Goal: Information Seeking & Learning: Understand process/instructions

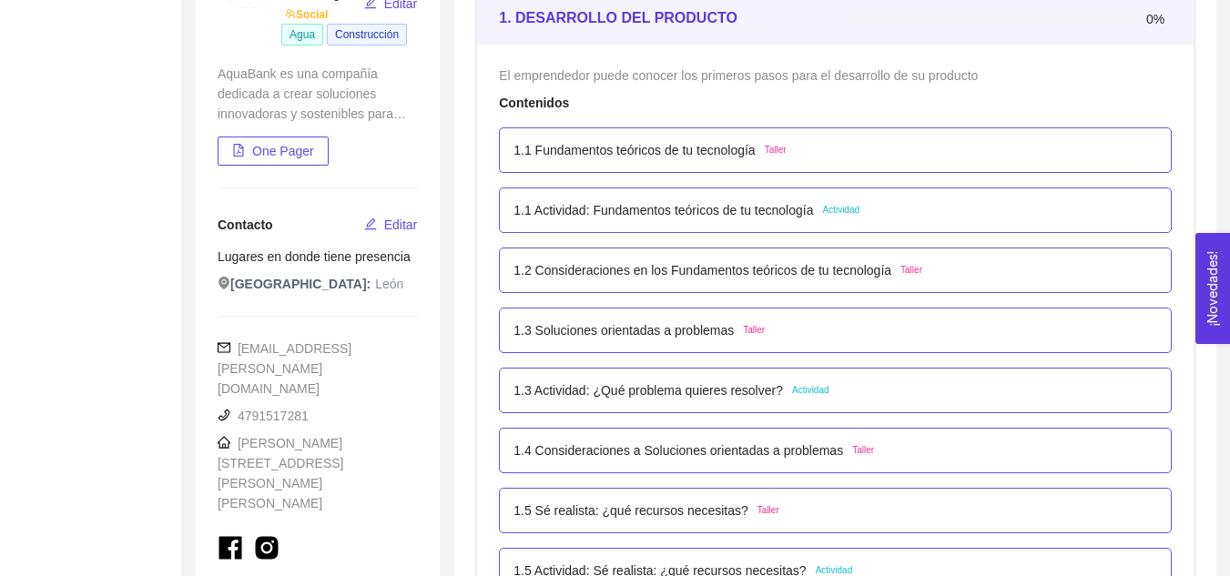
scroll to position [283, 0]
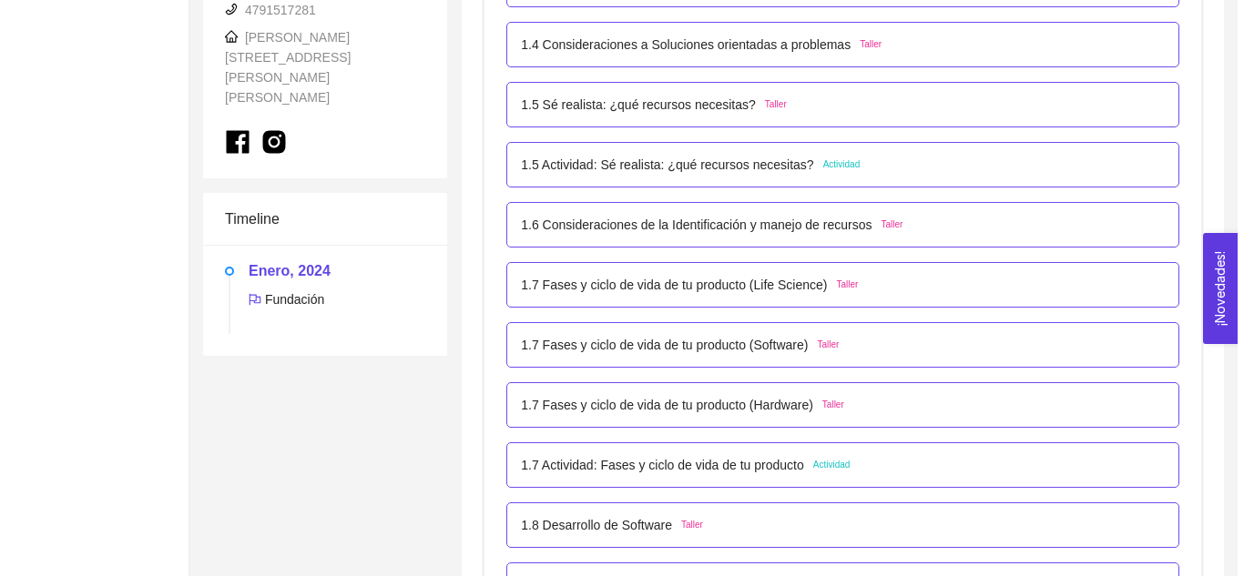
scroll to position [690, 0]
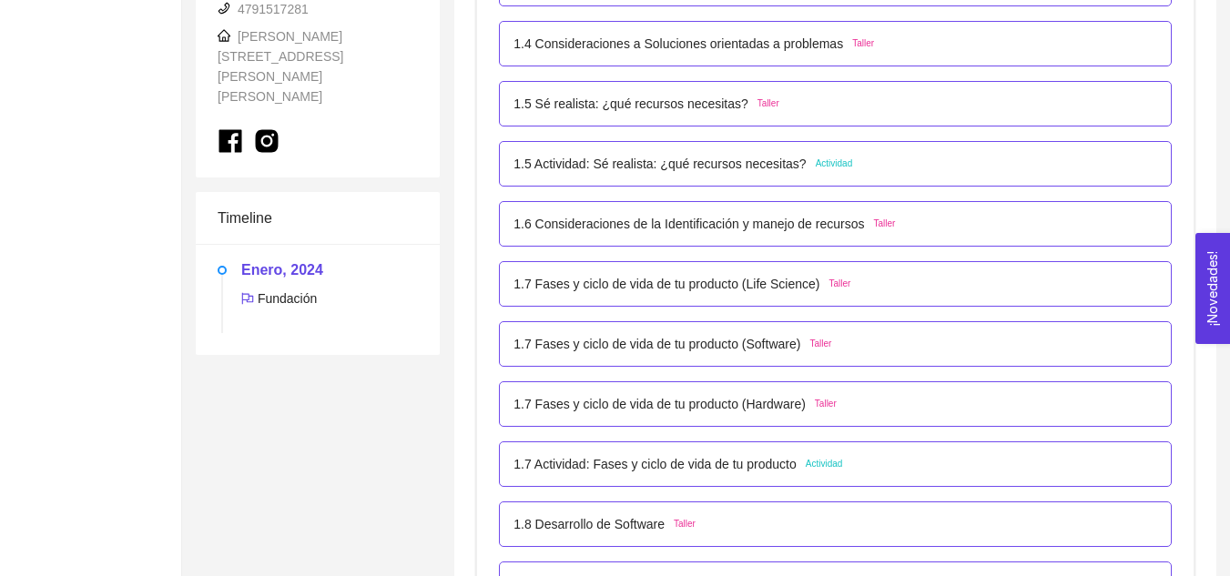
click at [696, 464] on p "1.7 Actividad: Fases y ciclo de vida de tu producto" at bounding box center [655, 464] width 283 height 20
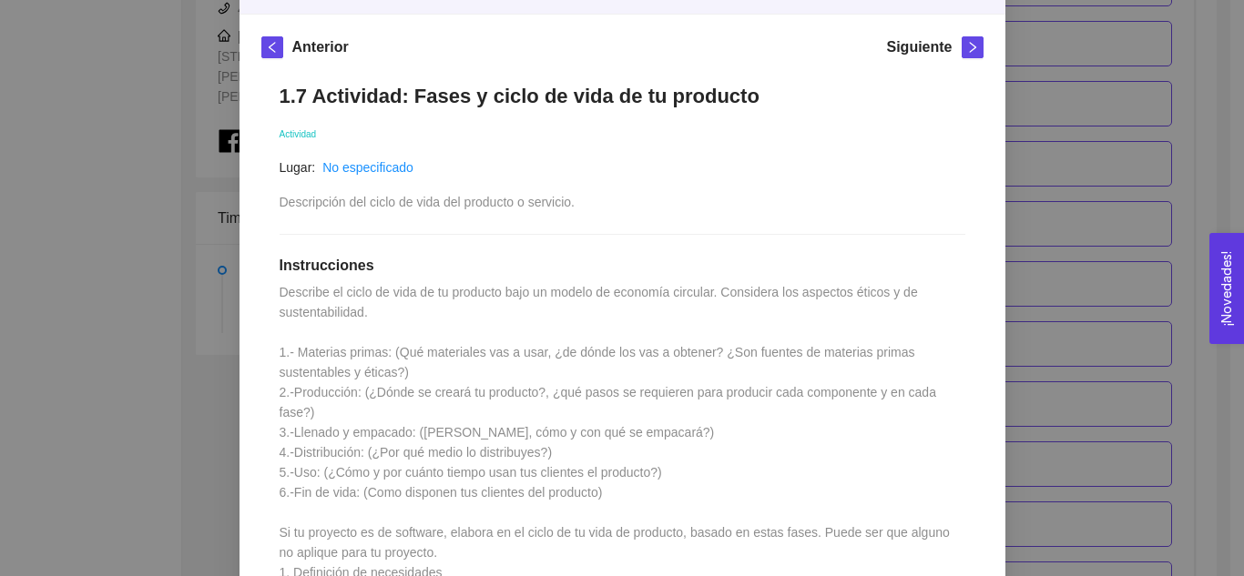
scroll to position [239, 0]
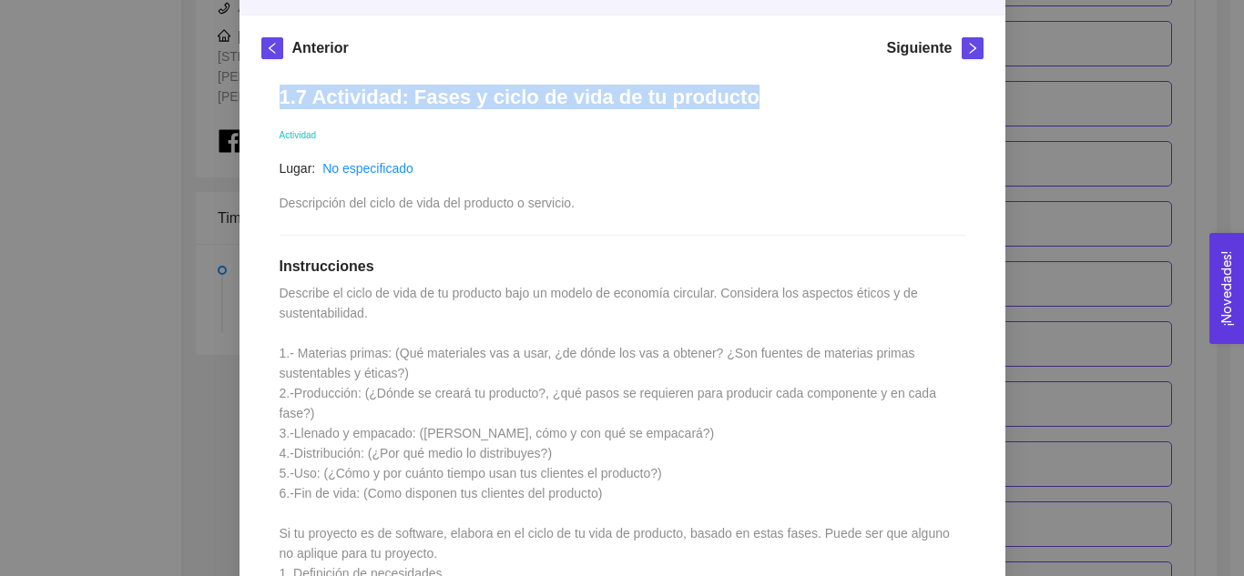
drag, startPoint x: 273, startPoint y: 98, endPoint x: 725, endPoint y: 94, distance: 451.7
click at [725, 94] on h1 "1.7 Actividad: Fases y ciclo de vida de tu producto" at bounding box center [623, 97] width 686 height 25
copy h1 "1.7 Actividad: Fases y ciclo de vida de tu producto"
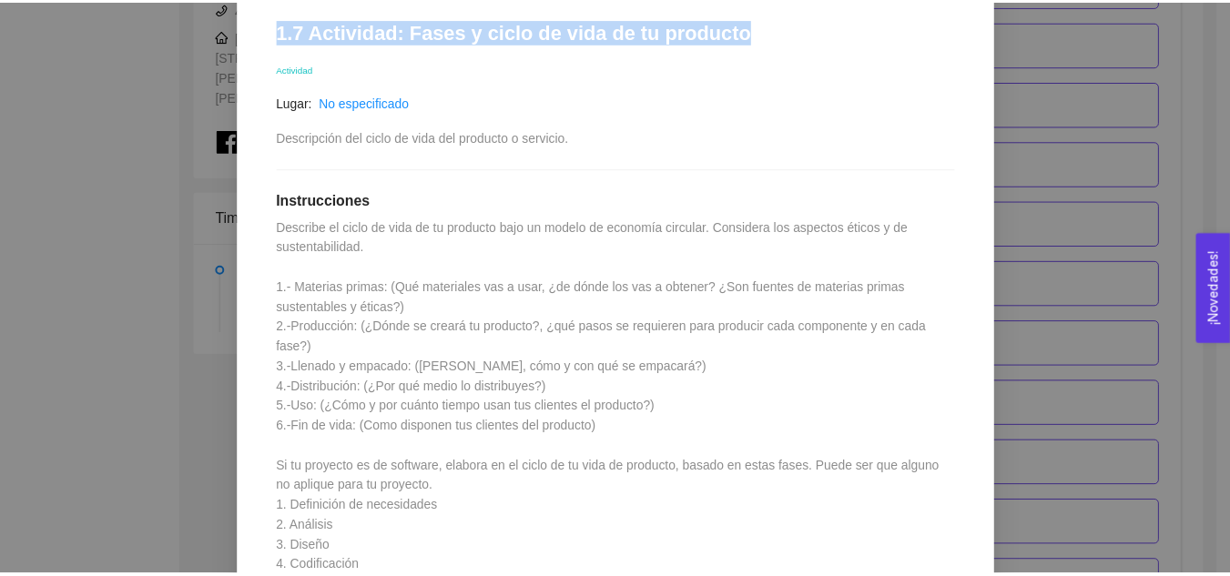
scroll to position [306, 0]
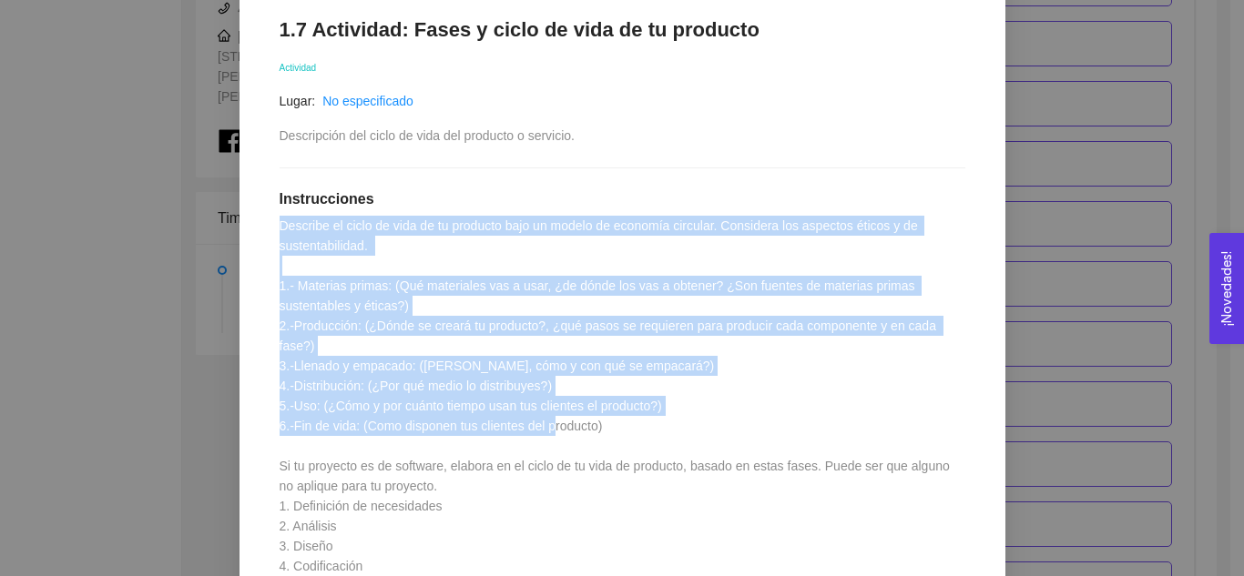
drag, startPoint x: 270, startPoint y: 228, endPoint x: 621, endPoint y: 411, distance: 395.5
click at [621, 411] on div "1.7 Actividad: Fases y ciclo de vida de tu producto Actividad Lugar: No especif…" at bounding box center [622, 530] width 722 height 1063
copy span "Describe el ciclo de vida de tu producto bajo un modelo de economía circular. C…"
click at [177, 288] on div "1. DESARROLLO DEL PRODUCTO El emprendedor puede conocer los primeros pasos para…" at bounding box center [622, 288] width 1244 height 576
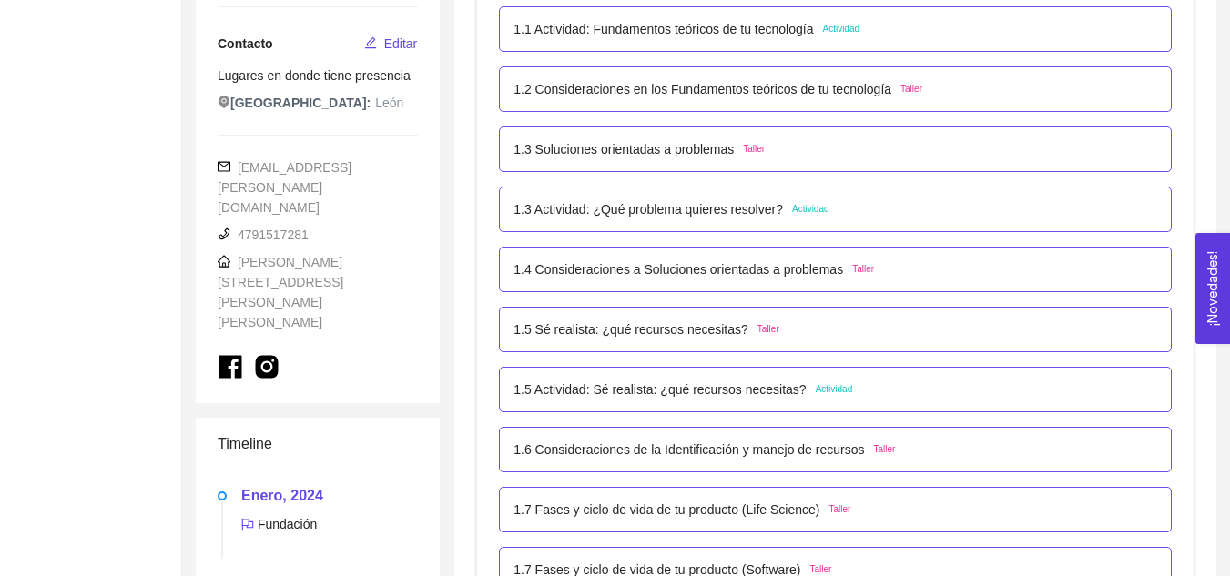
scroll to position [463, 0]
drag, startPoint x: 236, startPoint y: 223, endPoint x: 352, endPoint y: 244, distance: 117.5
click at [352, 254] on div "[PERSON_NAME][STREET_ADDRESS][PERSON_NAME][PERSON_NAME]" at bounding box center [318, 294] width 200 height 80
copy span "[PERSON_NAME][STREET_ADDRESS][PERSON_NAME][PERSON_NAME]"
